Goal: Find specific page/section: Find specific page/section

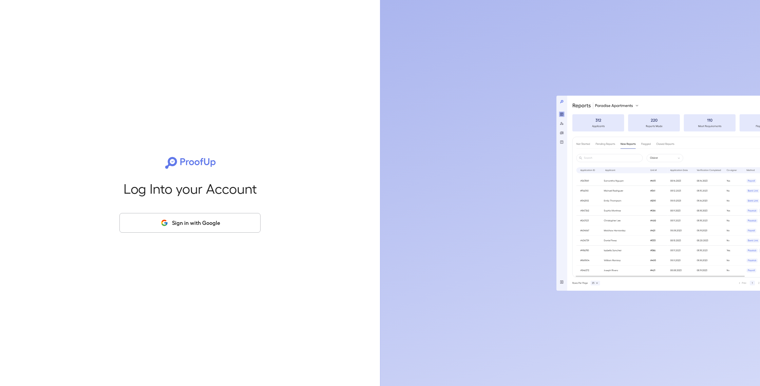
click at [210, 220] on button "Sign in with Google" at bounding box center [189, 223] width 141 height 20
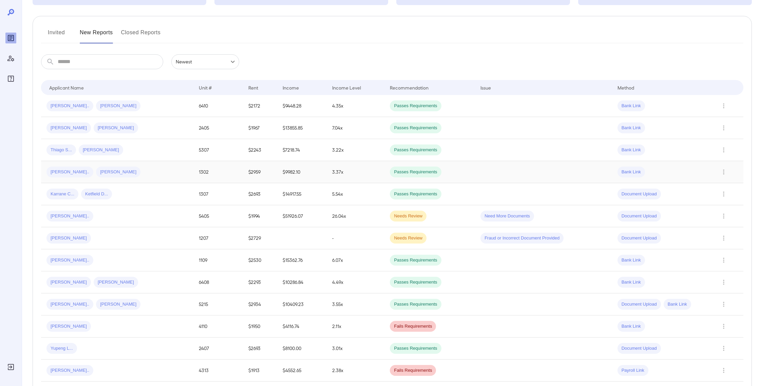
scroll to position [72, 0]
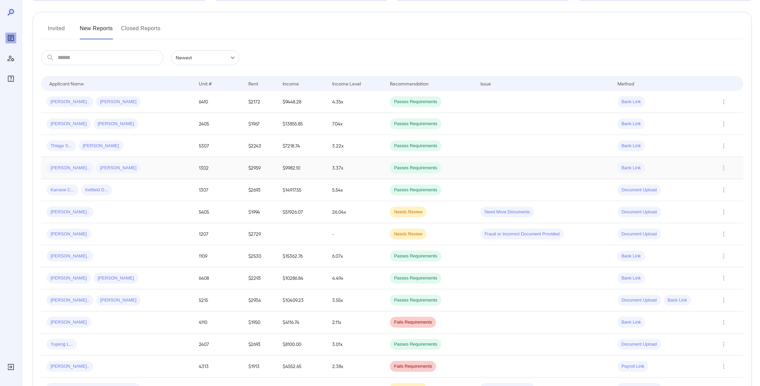
click at [136, 237] on div "[PERSON_NAME]" at bounding box center [116, 234] width 141 height 11
